Goal: Information Seeking & Learning: Find specific page/section

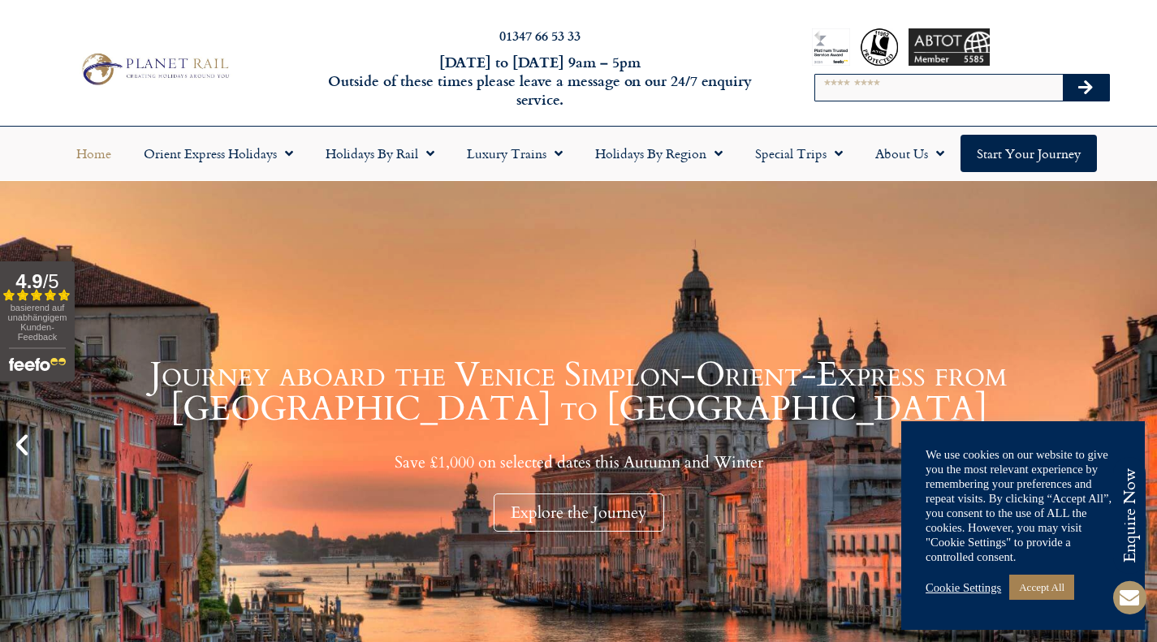
click at [895, 83] on input "Search" at bounding box center [939, 88] width 248 height 26
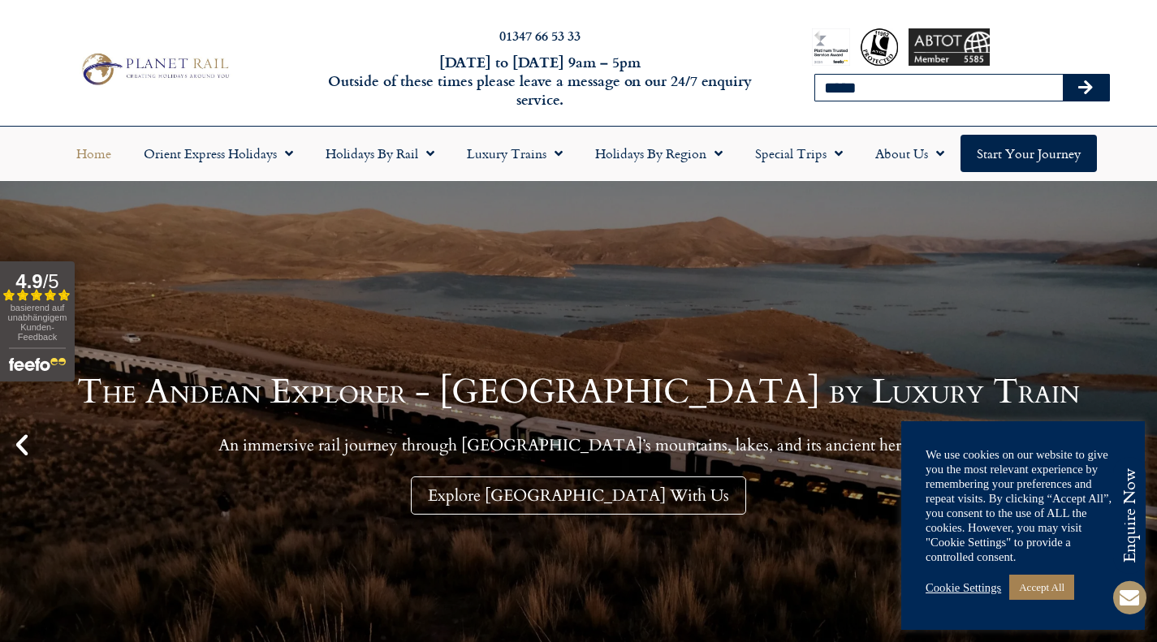
type input "*****"
click at [1063, 75] on button "Search" at bounding box center [1086, 88] width 47 height 26
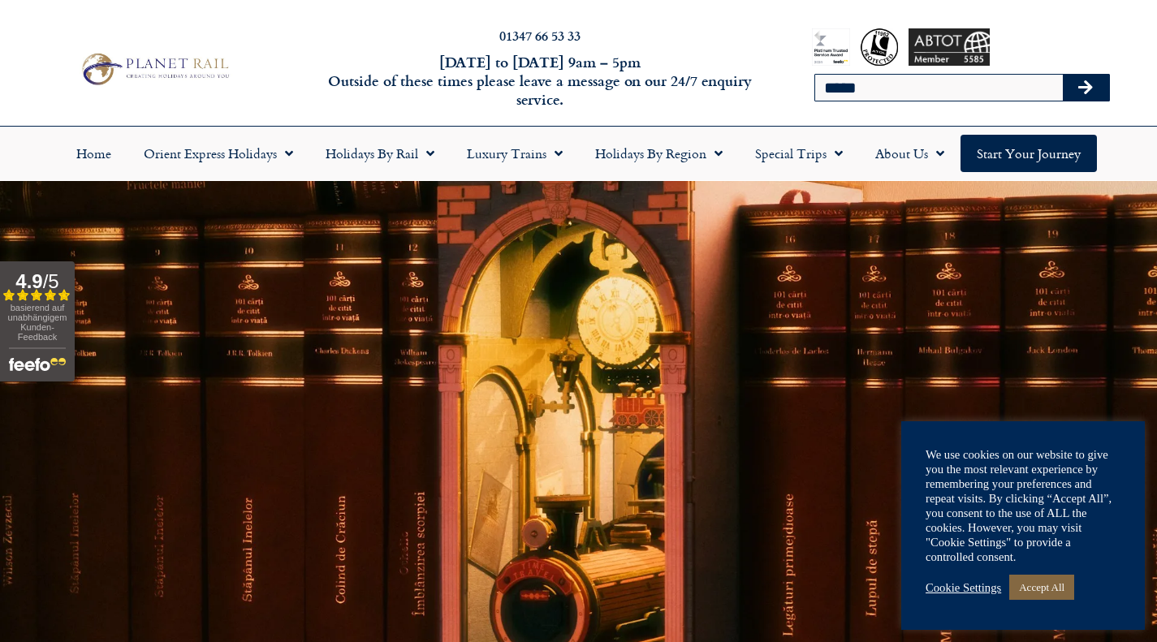
click at [1038, 590] on link "Accept All" at bounding box center [1041, 587] width 65 height 25
